Goal: Task Accomplishment & Management: Use online tool/utility

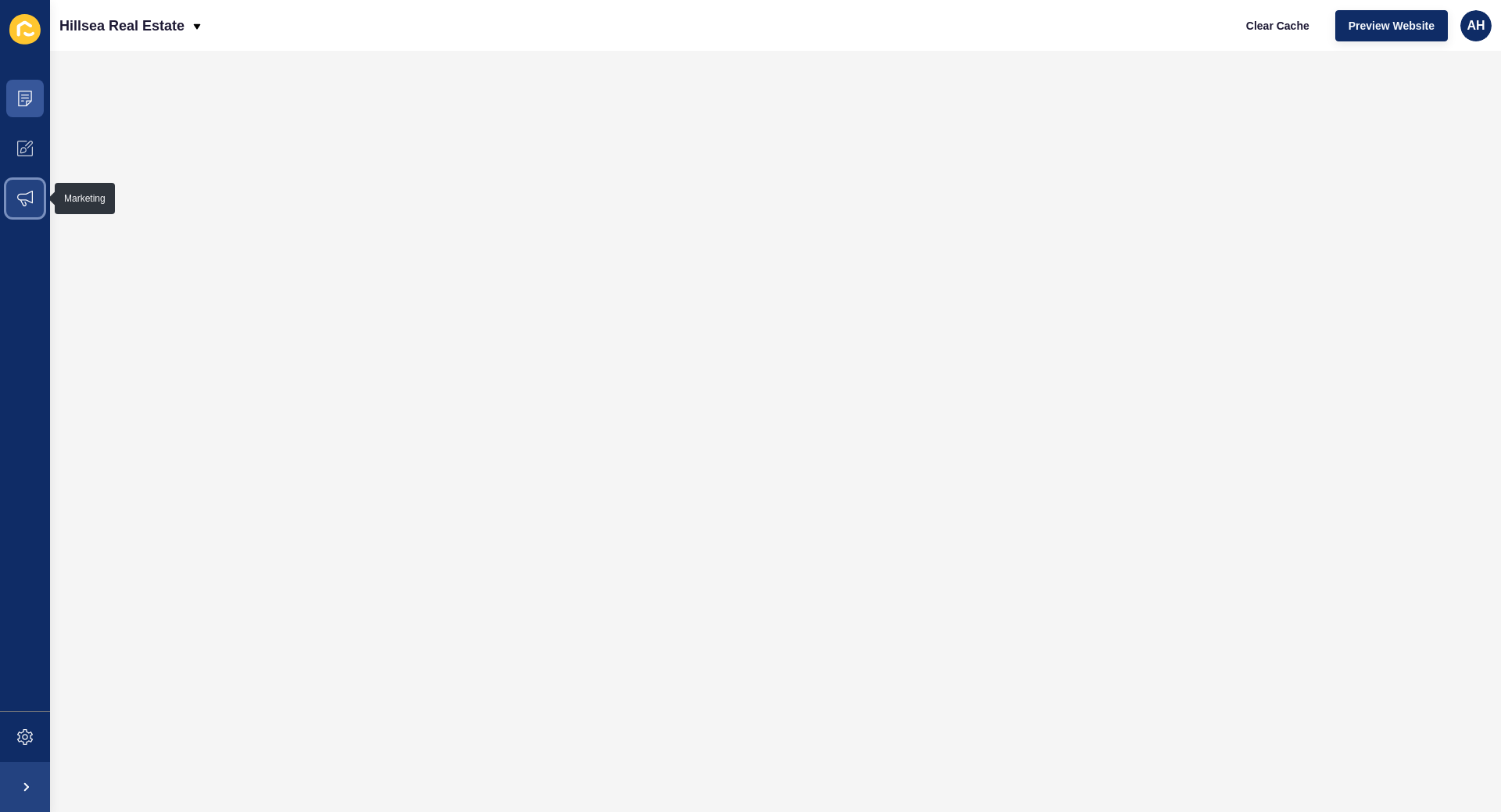
click at [33, 201] on span at bounding box center [25, 198] width 50 height 50
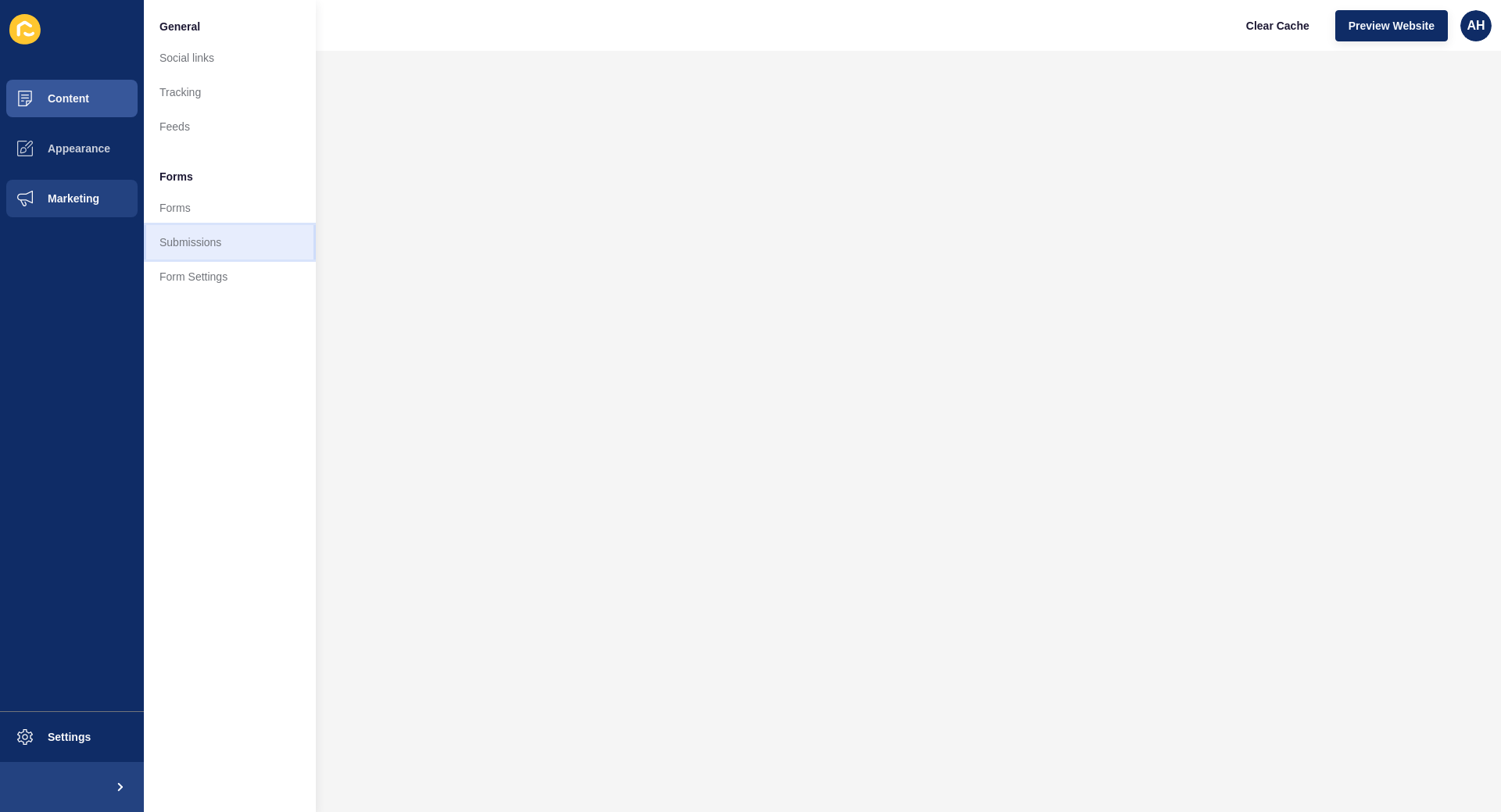
click at [245, 228] on link "Submissions" at bounding box center [229, 242] width 172 height 35
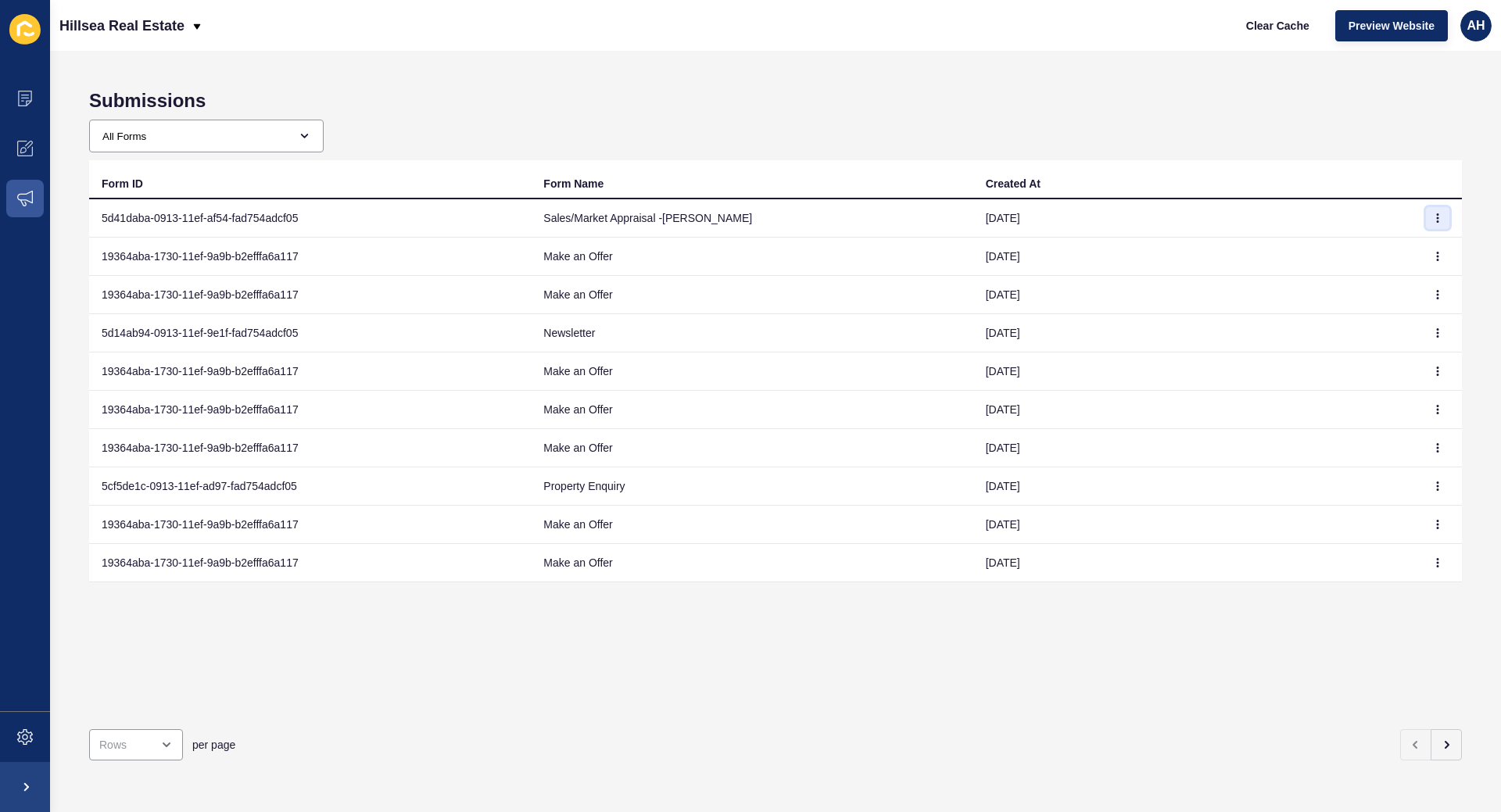
click at [1438, 210] on button "button" at bounding box center [1438, 218] width 24 height 22
click at [1383, 246] on link "View" at bounding box center [1395, 249] width 110 height 35
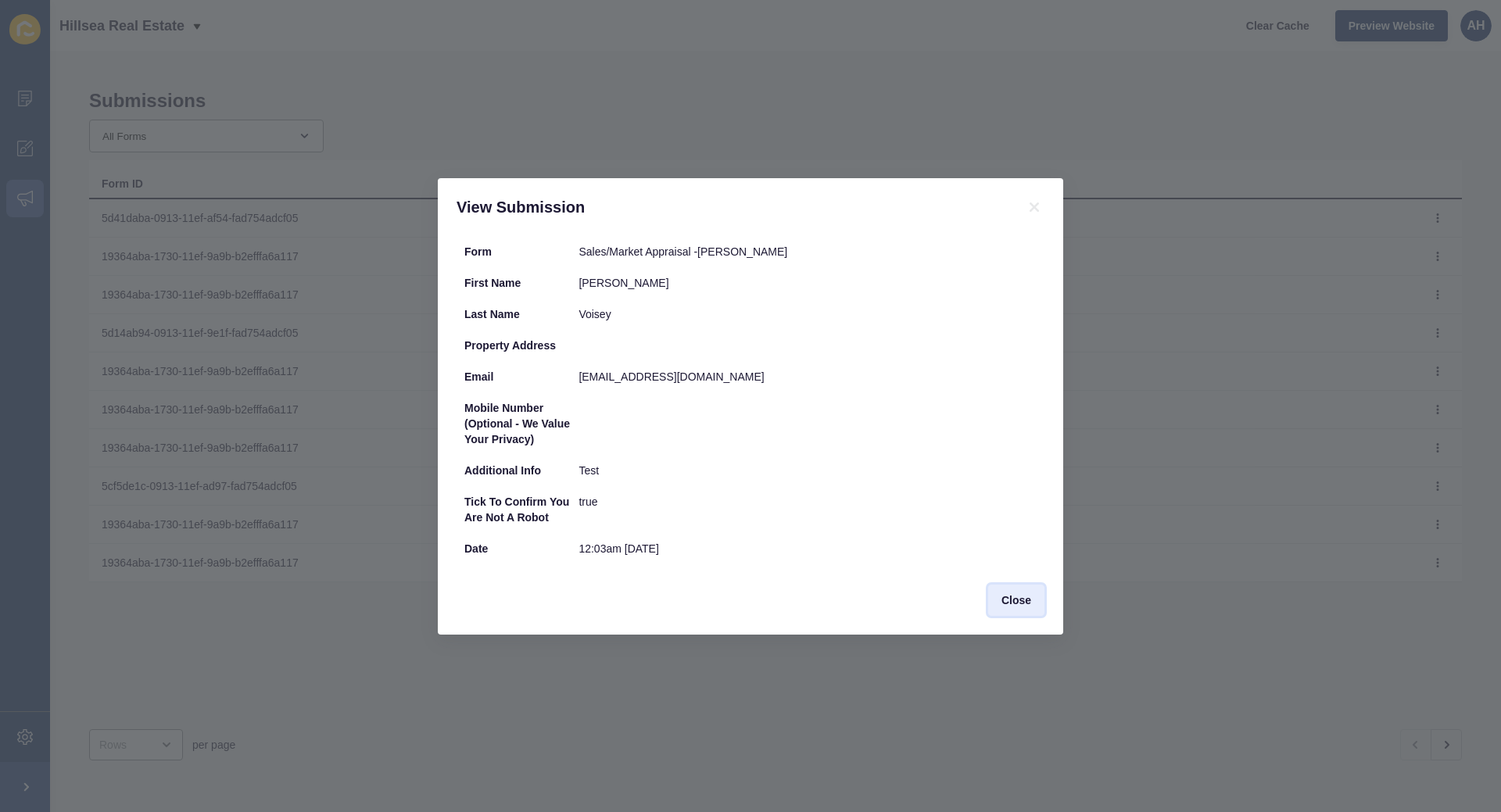
click at [1019, 596] on span "Close" at bounding box center [1016, 600] width 30 height 16
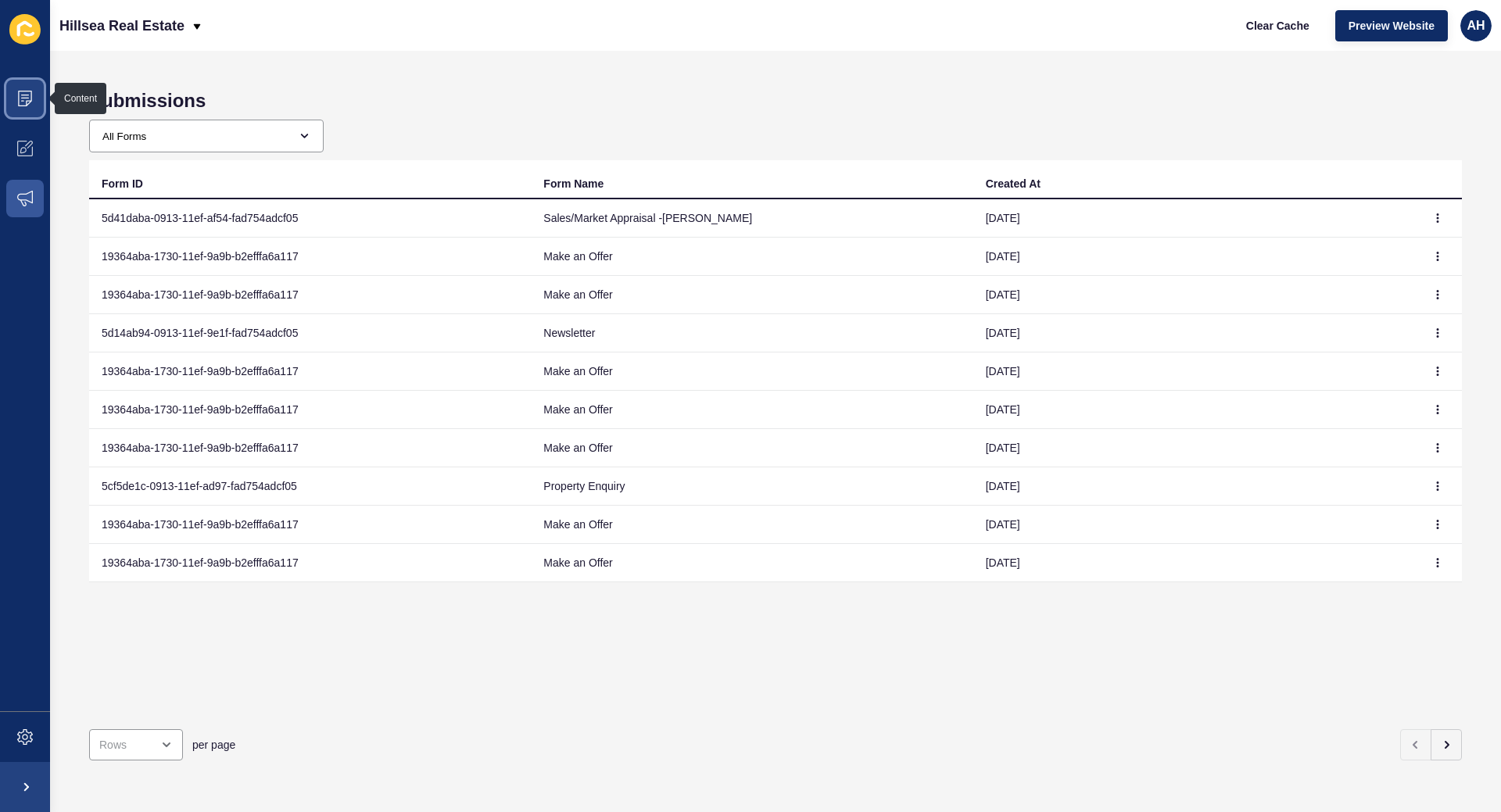
click at [30, 104] on icon at bounding box center [25, 99] width 14 height 16
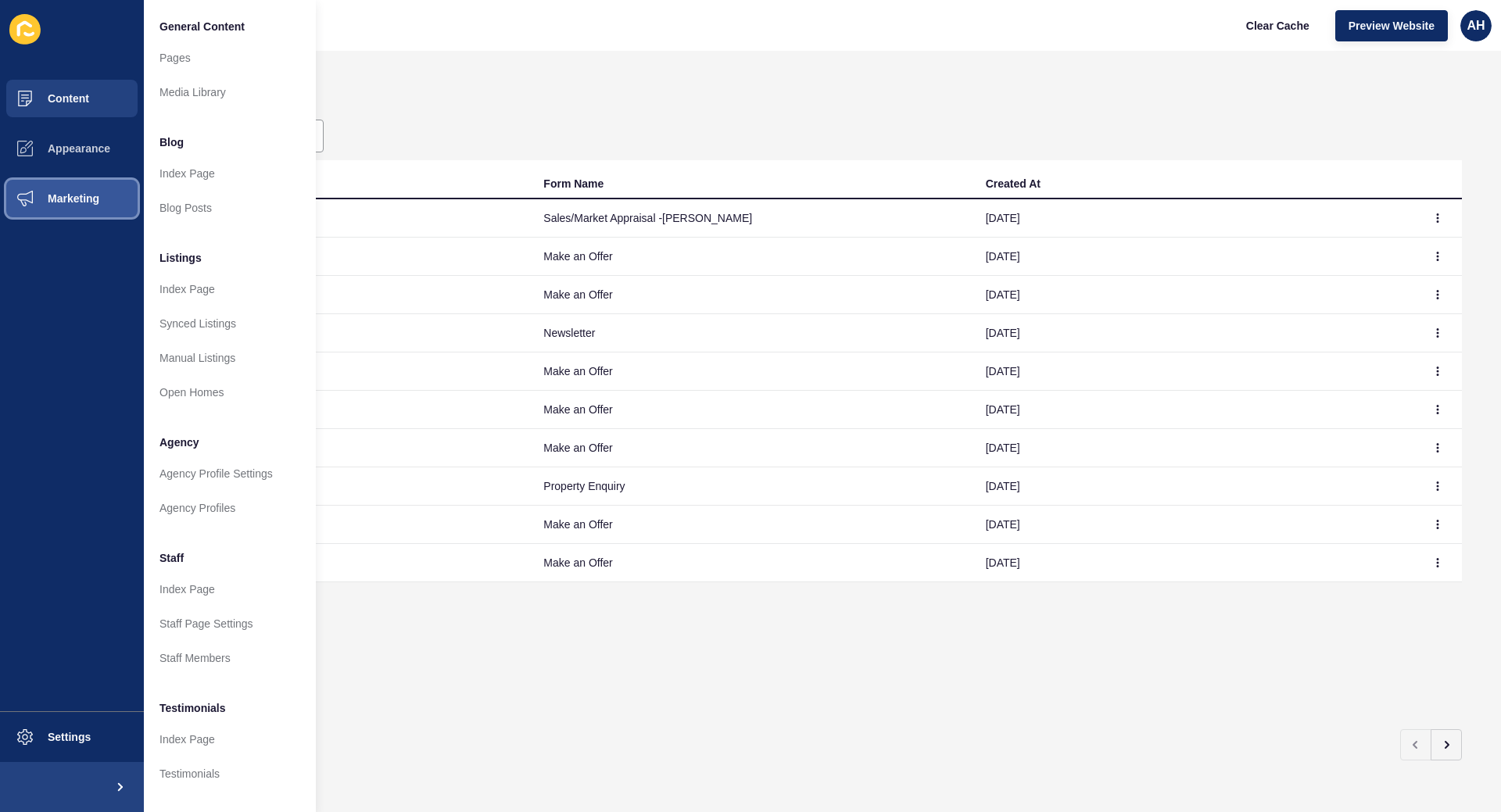
click at [69, 192] on span "Marketing" at bounding box center [49, 198] width 102 height 13
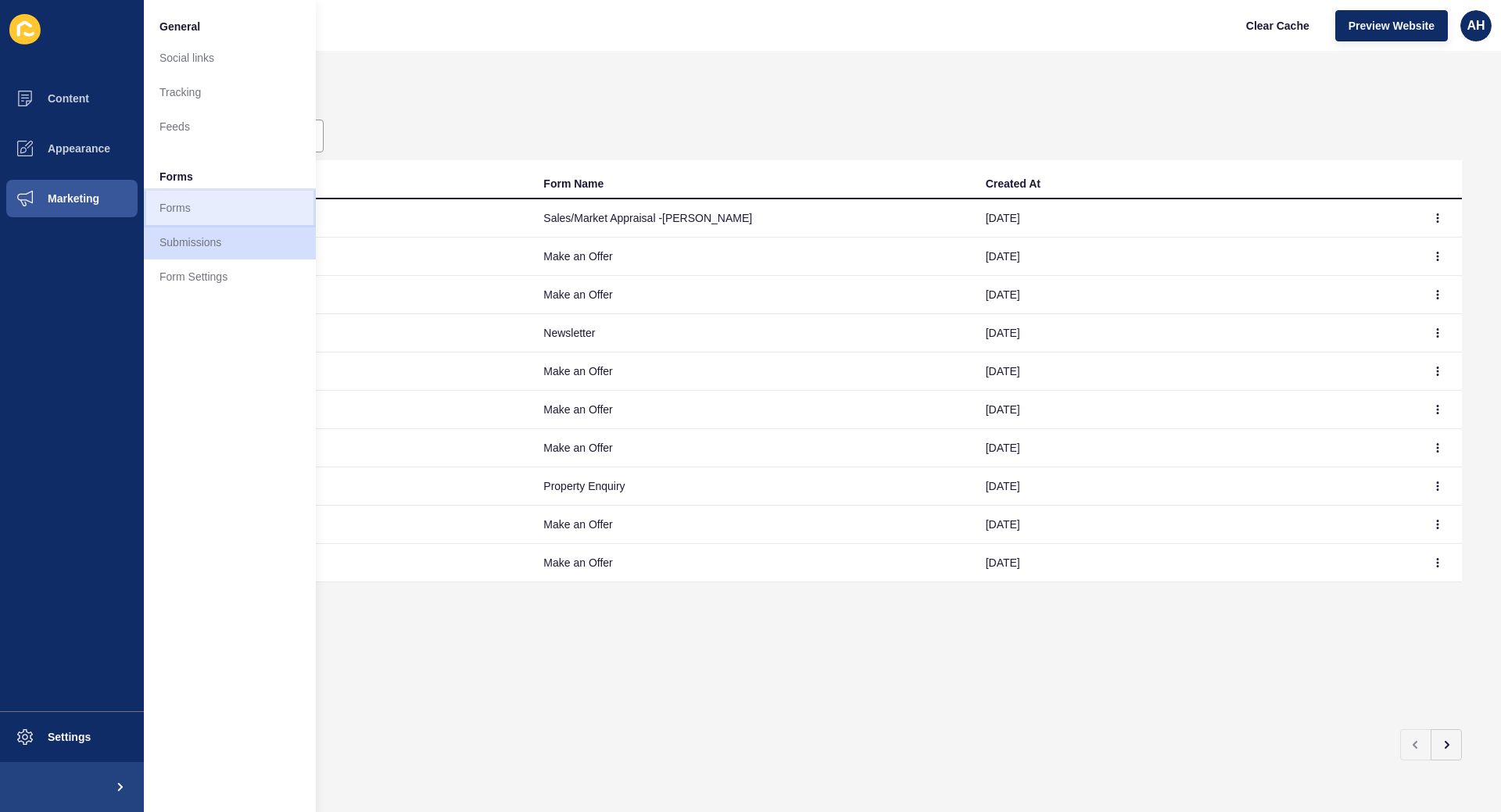
click at [188, 200] on link "Forms" at bounding box center [229, 208] width 172 height 35
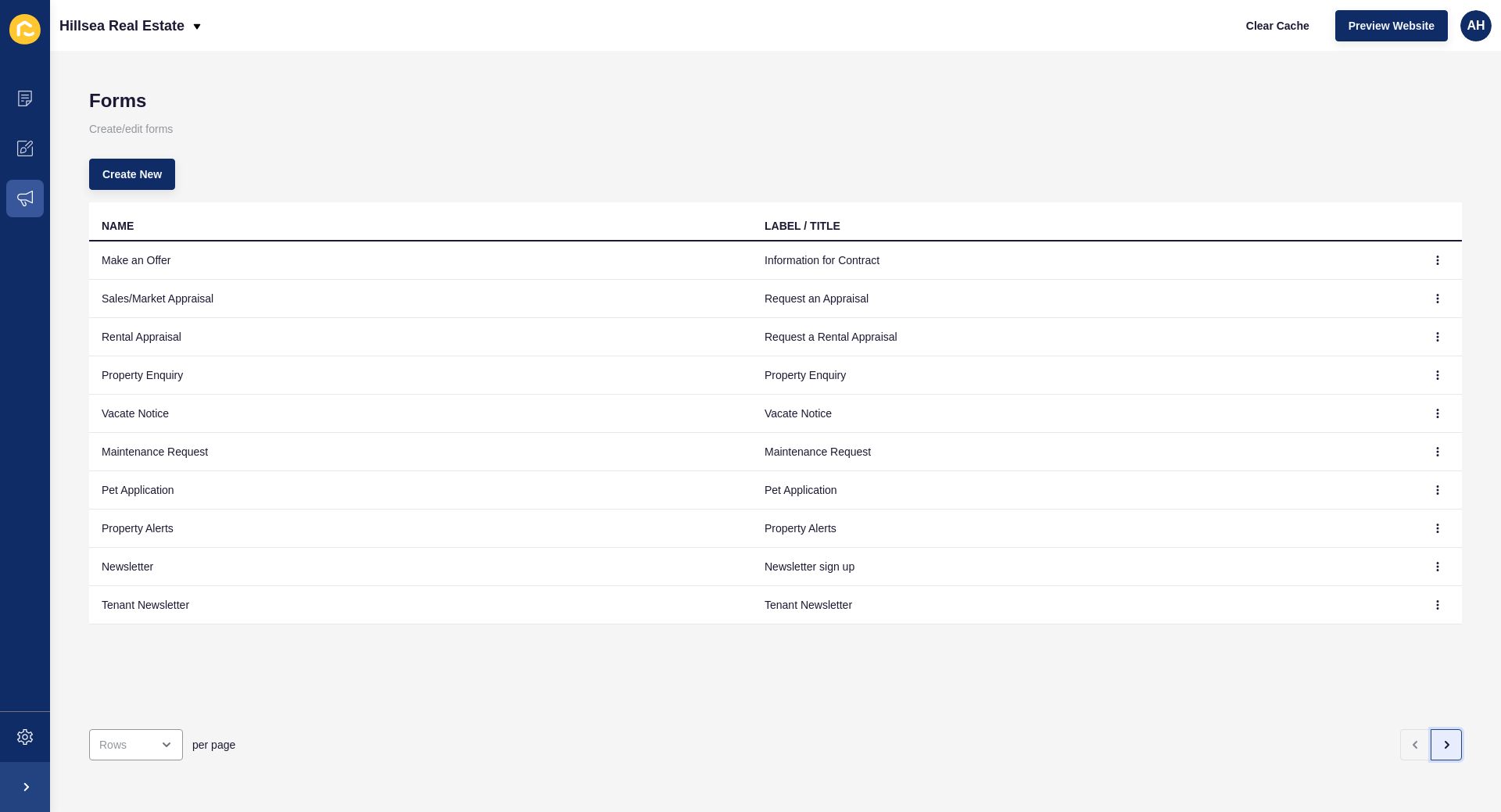
click at [1441, 750] on icon "button" at bounding box center [1446, 745] width 13 height 13
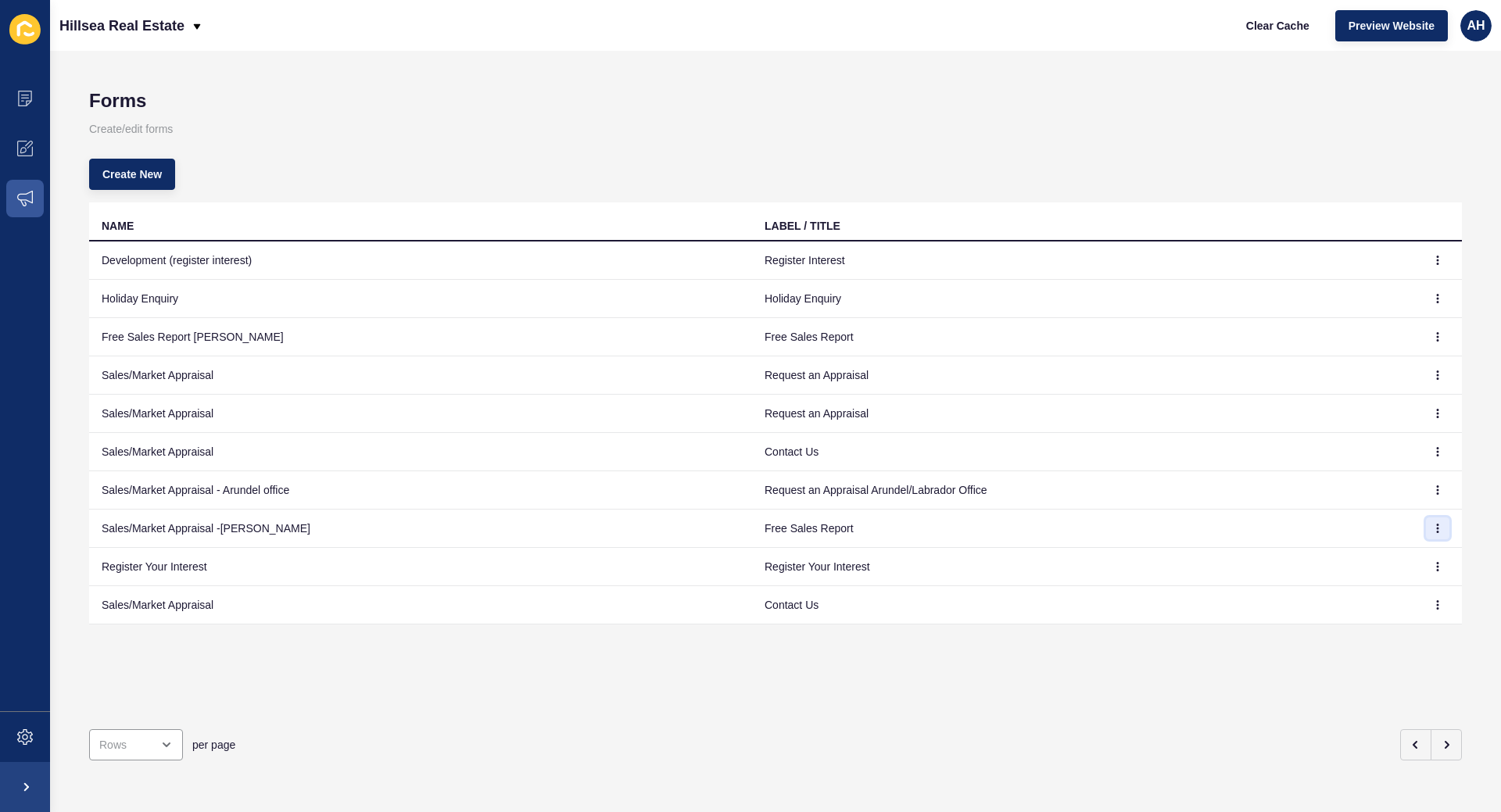
click at [1434, 532] on icon "button" at bounding box center [1437, 529] width 9 height 9
click at [1380, 564] on link "Edit" at bounding box center [1395, 560] width 110 height 35
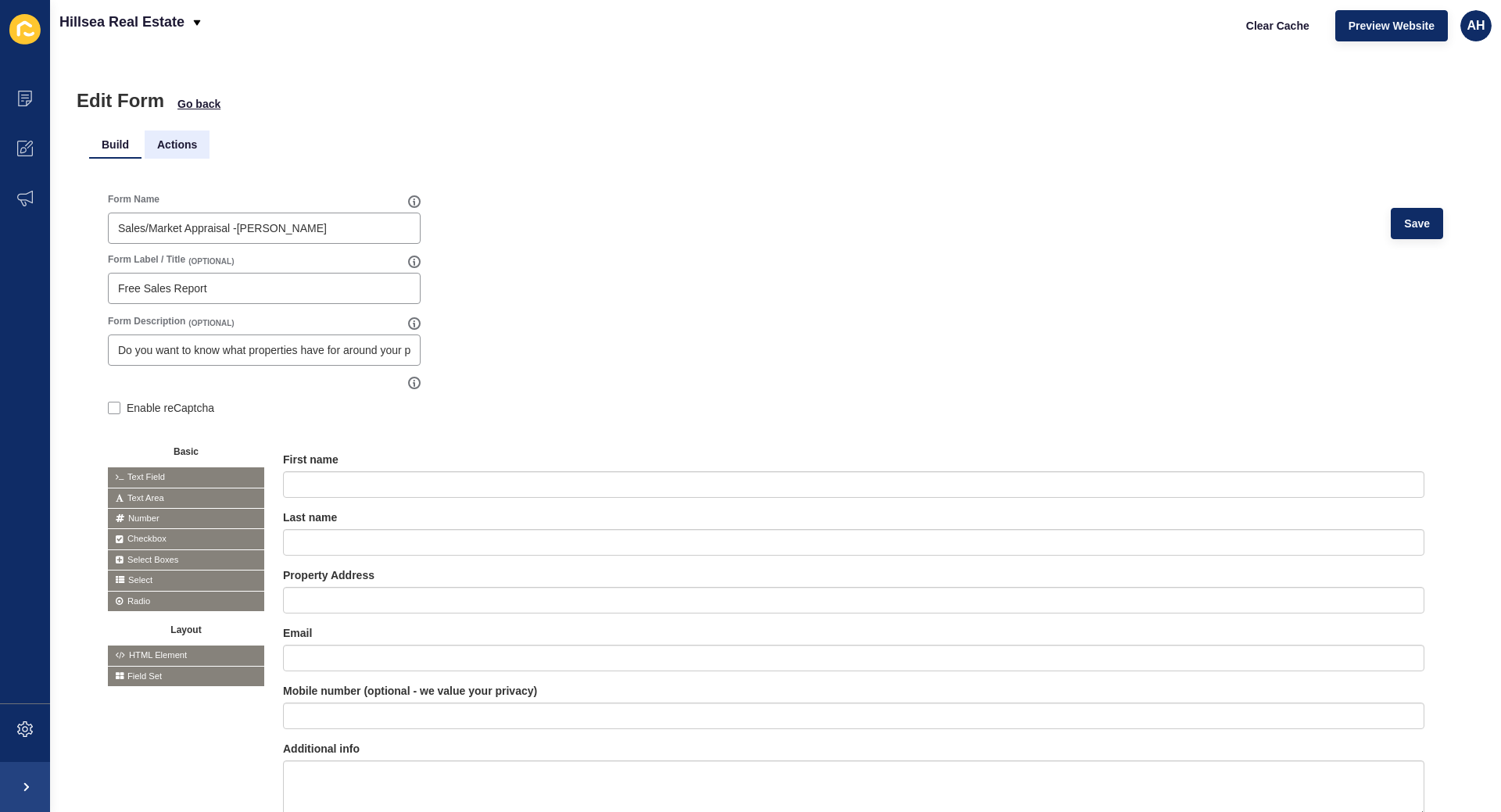
click at [181, 146] on li "Actions" at bounding box center [177, 144] width 65 height 28
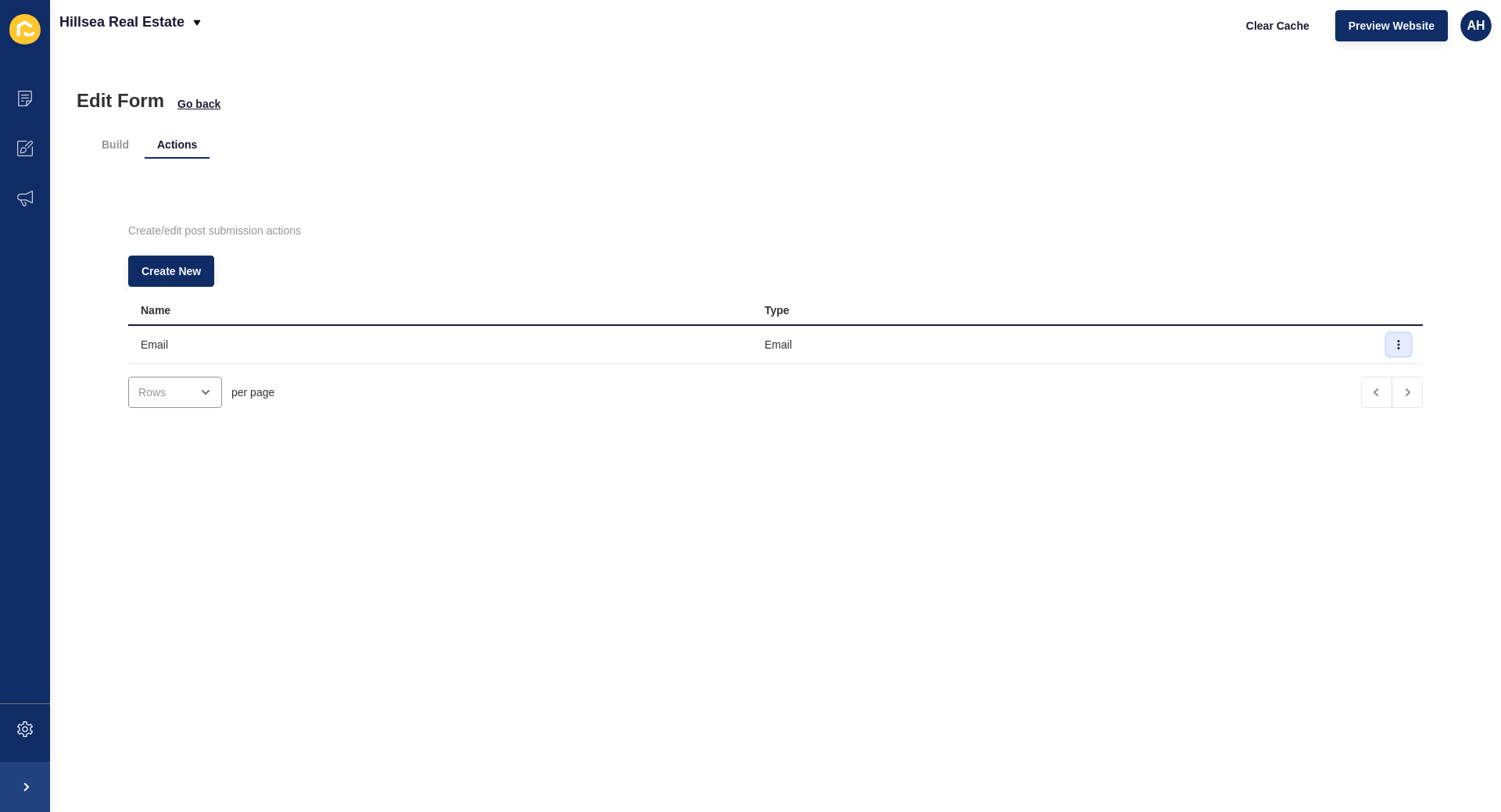
click at [1398, 340] on icon "button" at bounding box center [1399, 344] width 9 height 9
click at [1361, 369] on link "Edit" at bounding box center [1356, 376] width 110 height 35
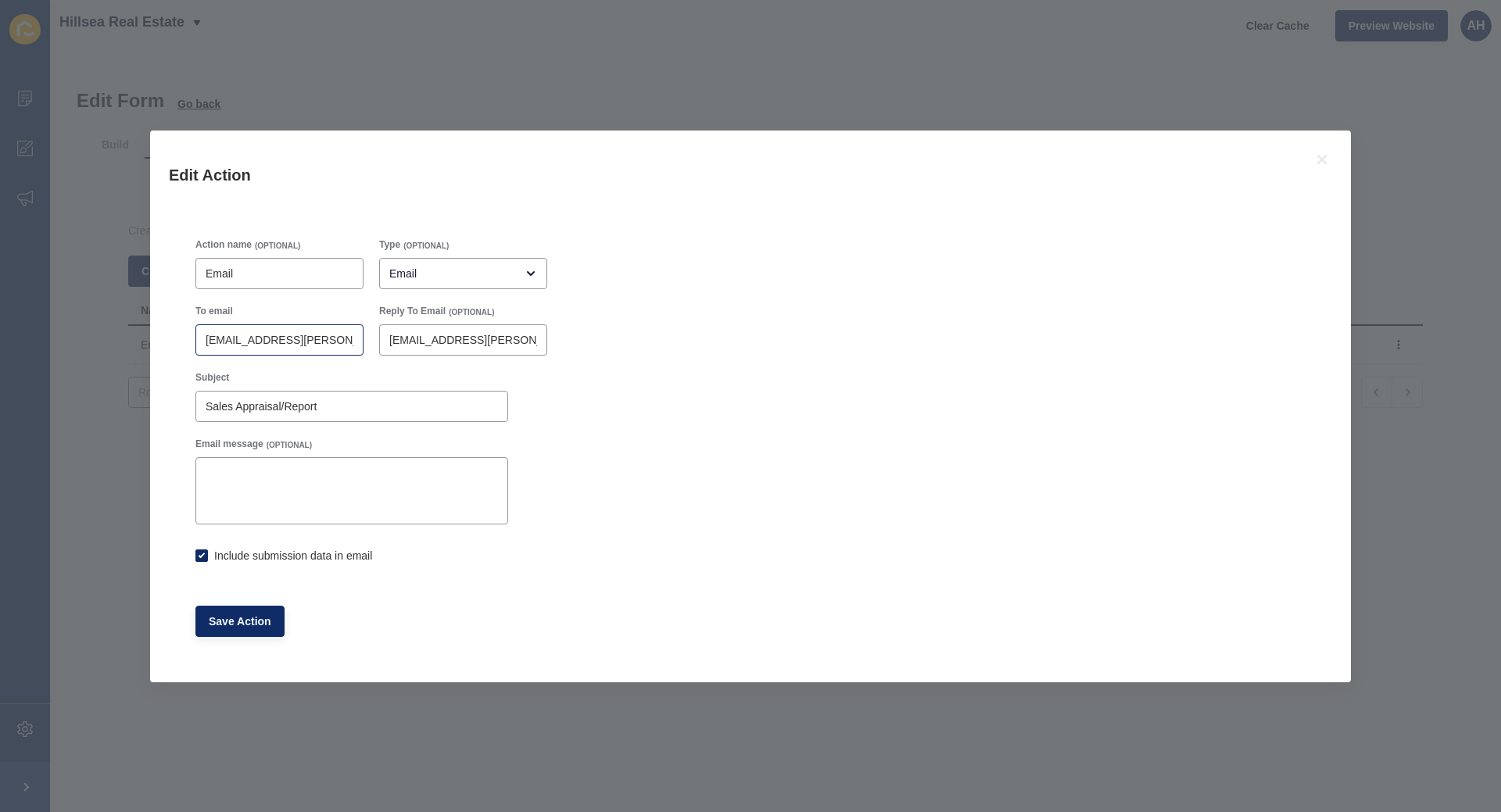
drag, startPoint x: 202, startPoint y: 333, endPoint x: 317, endPoint y: 339, distance: 115.2
click at [317, 339] on div "[EMAIL_ADDRESS][PERSON_NAME][DOMAIN_NAME]" at bounding box center [279, 340] width 168 height 31
drag, startPoint x: 309, startPoint y: 339, endPoint x: 410, endPoint y: 360, distance: 103.2
click at [353, 341] on input "[EMAIL_ADDRESS][PERSON_NAME][DOMAIN_NAME]" at bounding box center [279, 340] width 148 height 16
checkbox input "true"
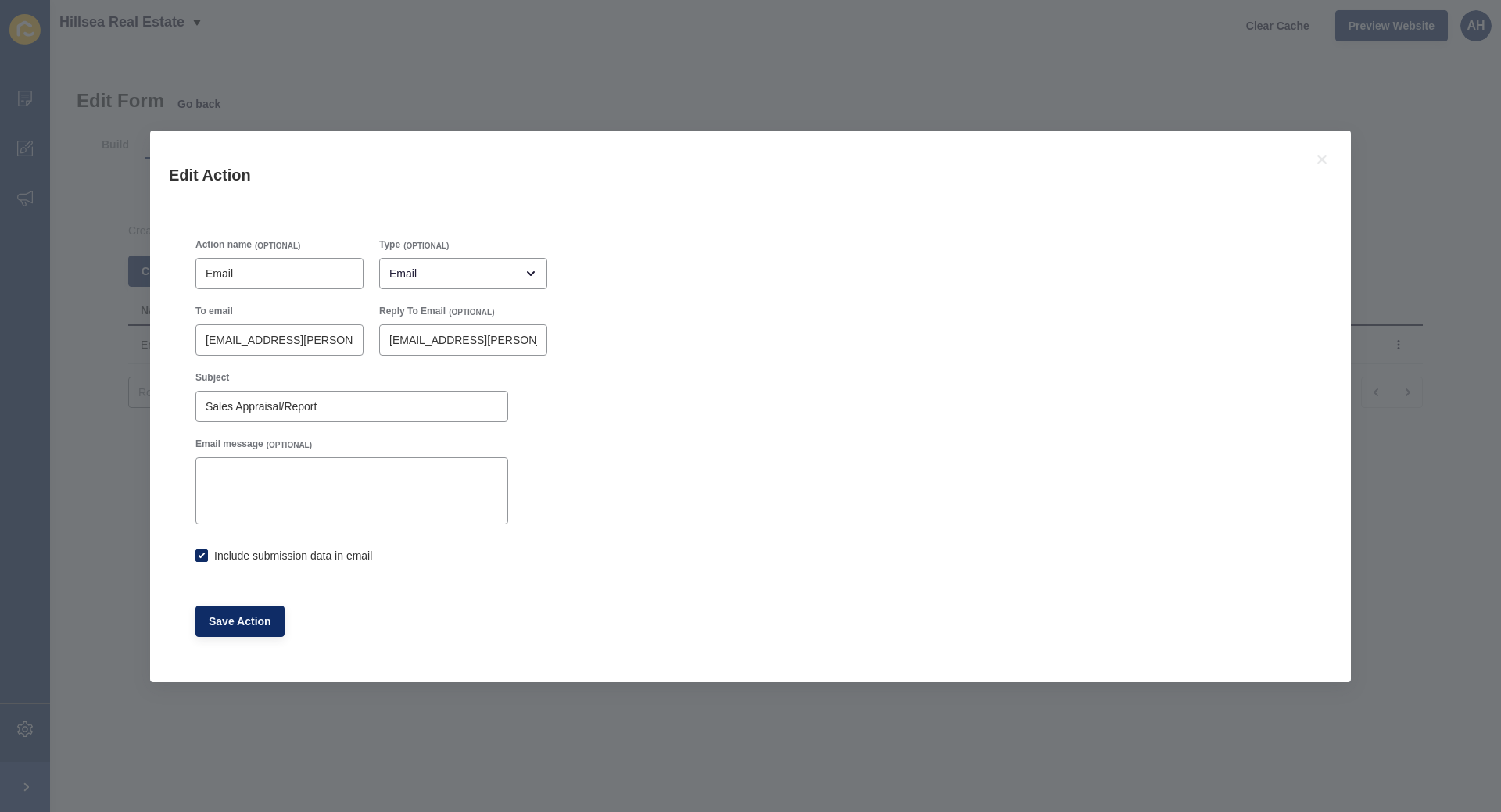
click at [654, 417] on div "Action name (OPTIONAL) Email Type (OPTIONAL) Email To email [EMAIL_ADDRESS][PER…" at bounding box center [750, 438] width 1126 height 414
click at [1322, 159] on icon at bounding box center [1322, 159] width 9 height 9
